Goal: Transaction & Acquisition: Purchase product/service

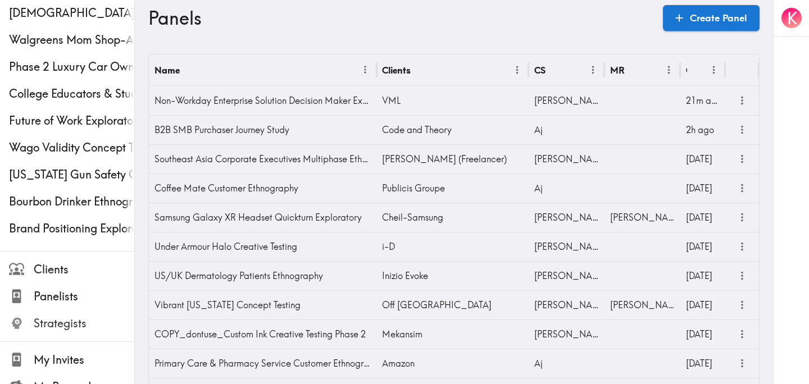
scroll to position [417, 0]
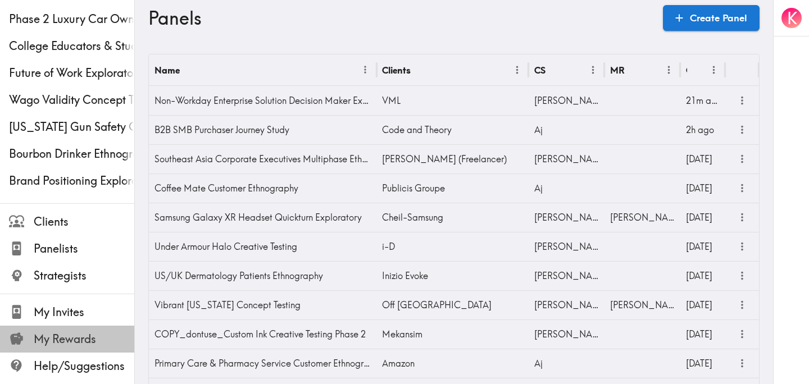
click at [68, 334] on span "My Rewards" at bounding box center [84, 339] width 101 height 16
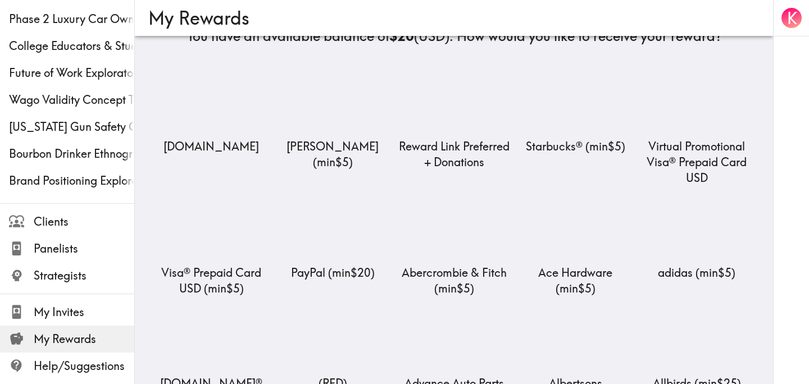
scroll to position [134, 0]
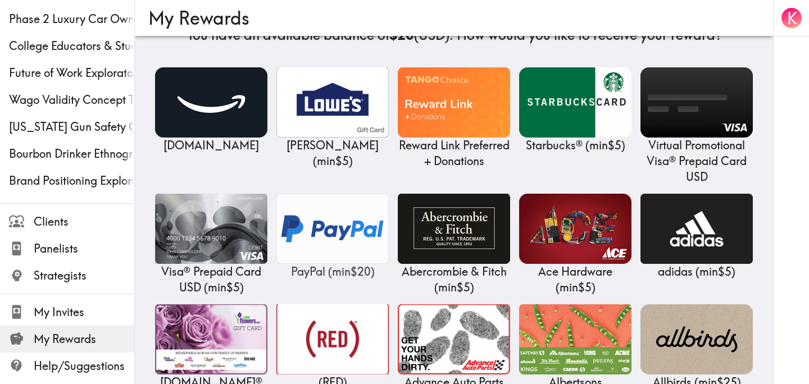
click at [321, 224] on img at bounding box center [332, 229] width 112 height 70
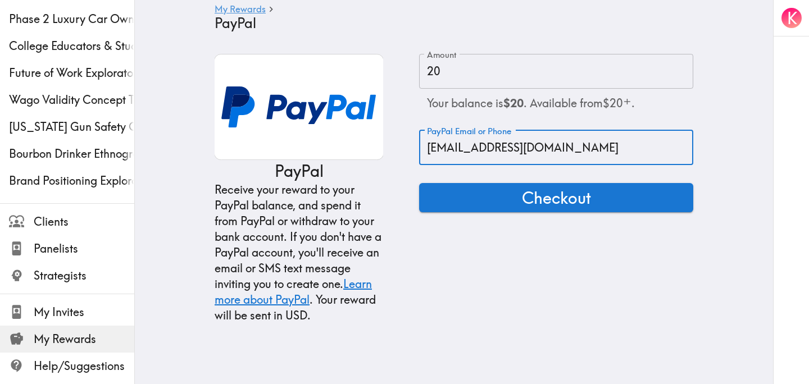
drag, startPoint x: 549, startPoint y: 153, endPoint x: 446, endPoint y: 151, distance: 102.8
click at [446, 151] on input "[EMAIL_ADDRESS][DOMAIN_NAME]" at bounding box center [556, 147] width 274 height 35
type input "[EMAIL_ADDRESS][DOMAIN_NAME]"
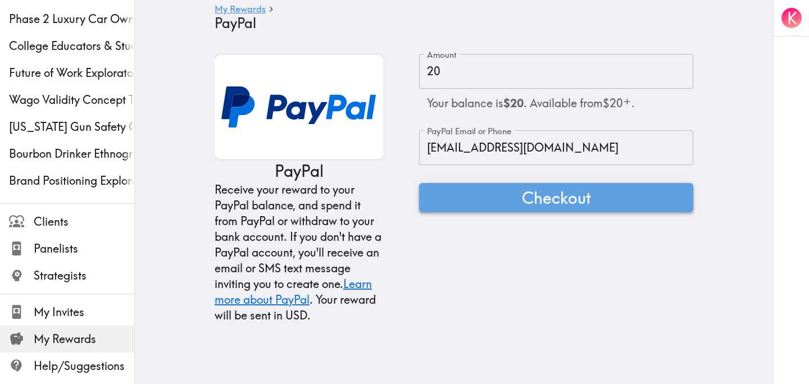
click at [502, 202] on button "Checkout" at bounding box center [556, 197] width 274 height 29
